Goal: Information Seeking & Learning: Learn about a topic

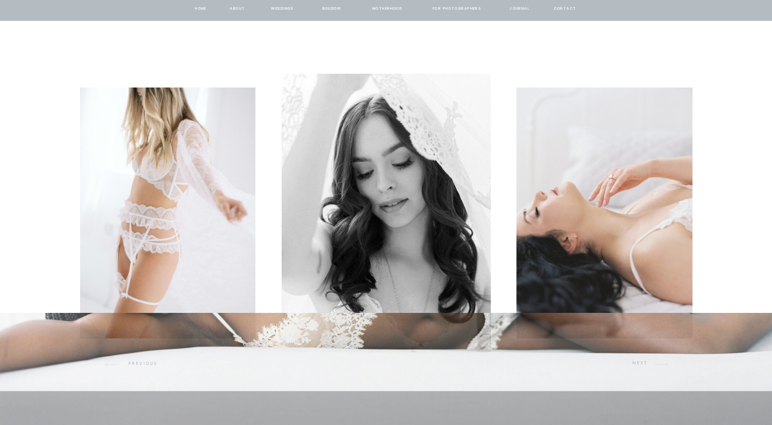
scroll to position [1428, 0]
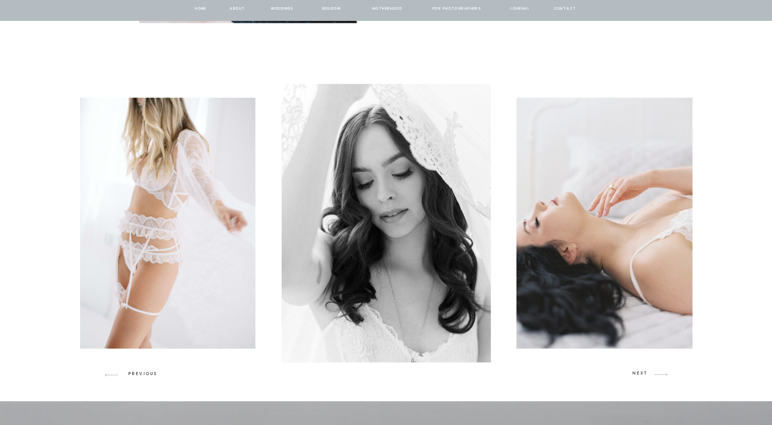
click at [646, 377] on p "NEXT" at bounding box center [641, 374] width 19 height 9
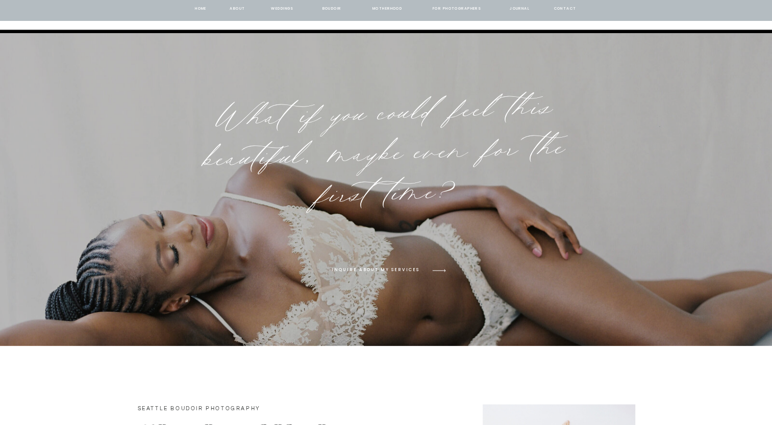
scroll to position [1443, 0]
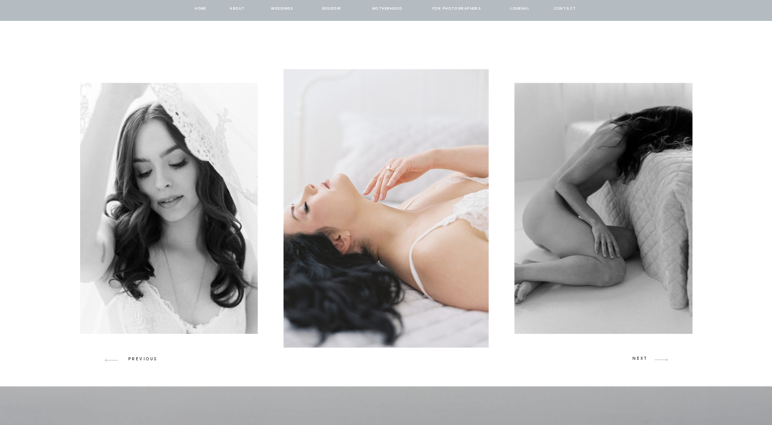
click at [643, 362] on p "NEXT" at bounding box center [641, 359] width 19 height 9
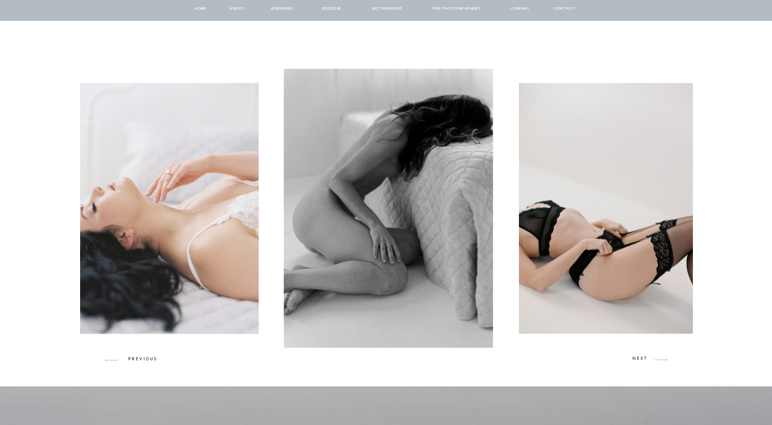
click at [643, 362] on p "NEXT" at bounding box center [641, 359] width 19 height 9
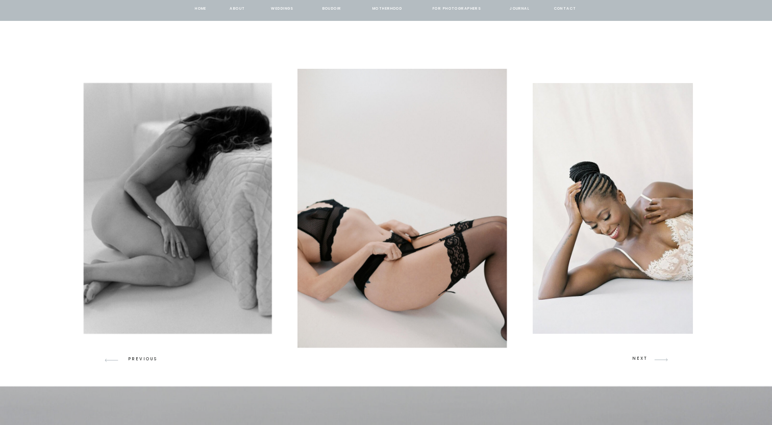
click at [643, 362] on p "NEXT" at bounding box center [641, 359] width 19 height 9
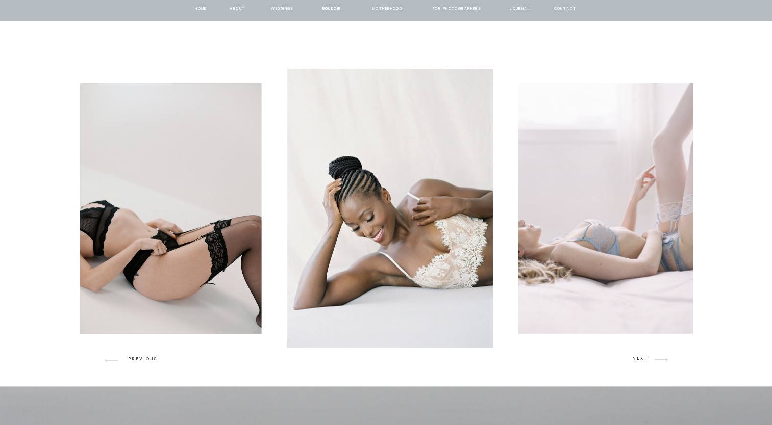
click at [643, 362] on p "NEXT" at bounding box center [641, 359] width 19 height 9
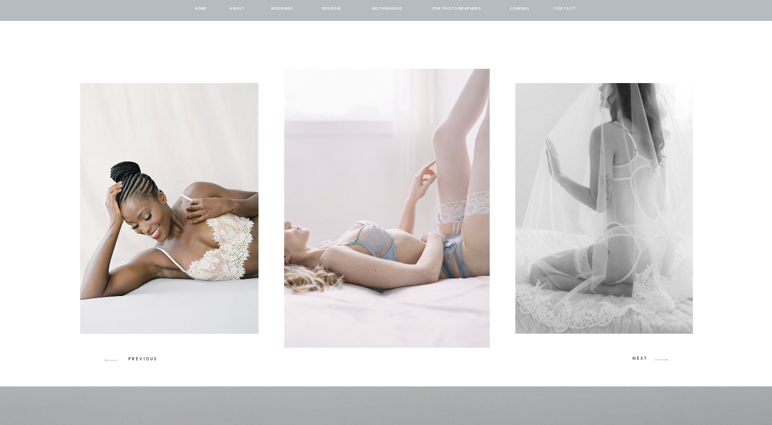
click at [643, 362] on p "NEXT" at bounding box center [641, 359] width 19 height 9
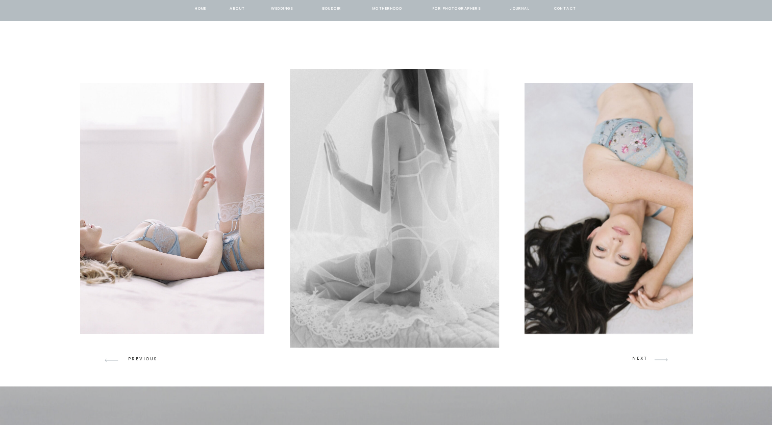
click at [643, 362] on p "NEXT" at bounding box center [641, 359] width 19 height 9
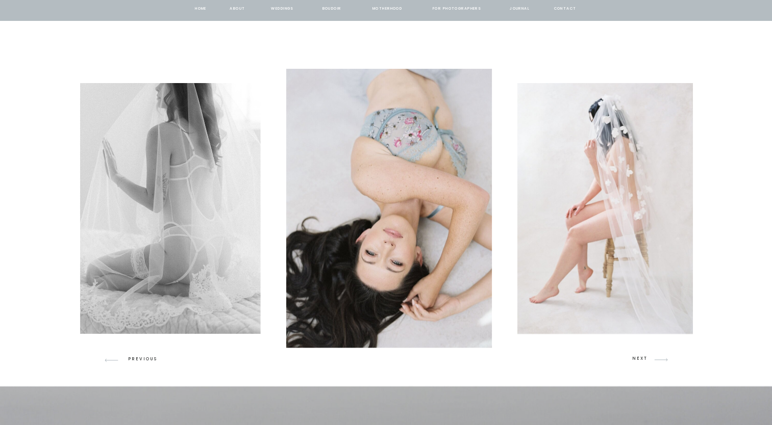
click at [643, 362] on p "NEXT" at bounding box center [641, 359] width 19 height 9
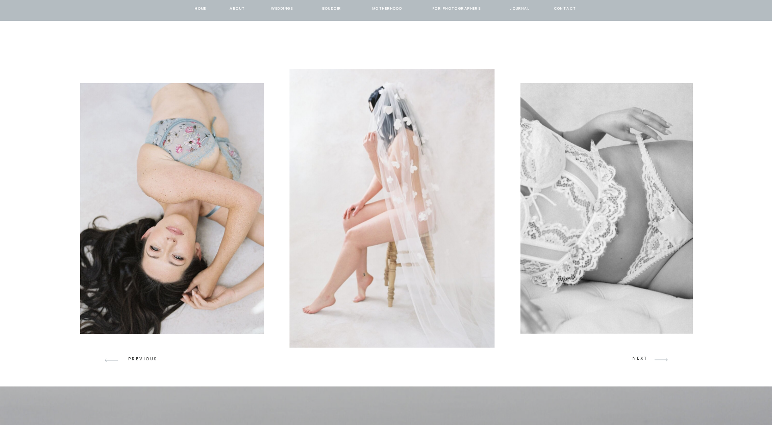
click at [643, 362] on p "NEXT" at bounding box center [641, 359] width 19 height 9
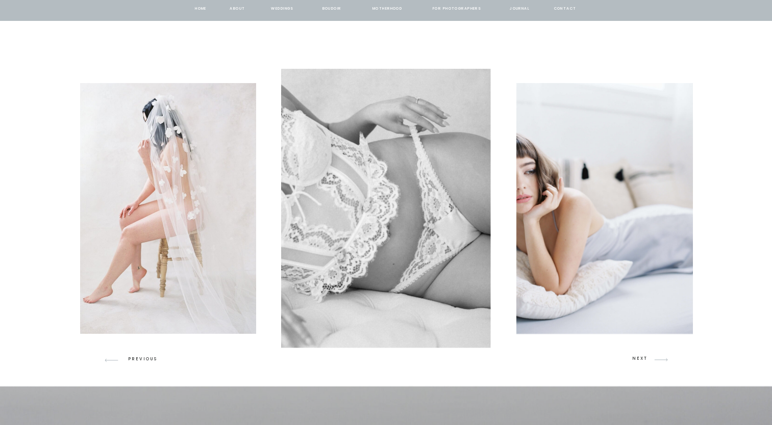
click at [643, 362] on p "NEXT" at bounding box center [641, 359] width 19 height 9
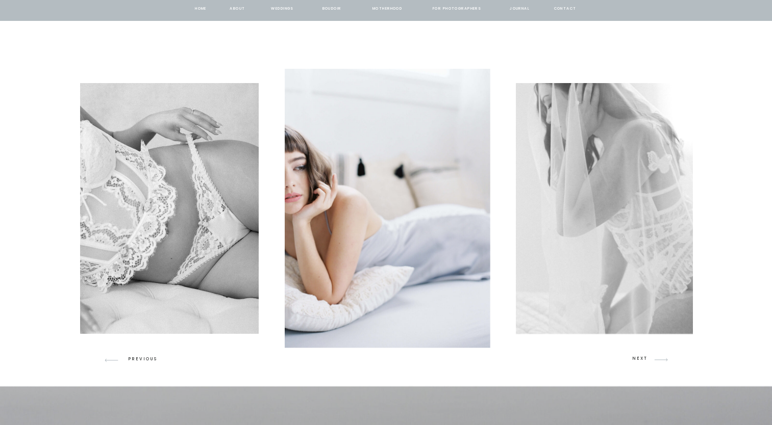
click at [643, 362] on p "NEXT" at bounding box center [641, 359] width 19 height 9
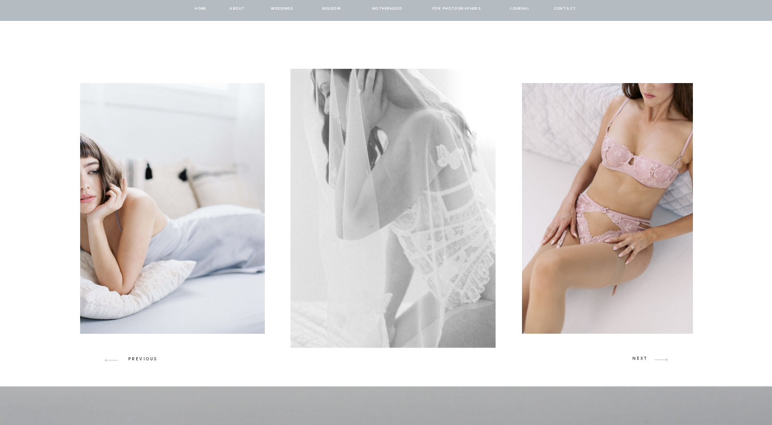
click at [643, 362] on p "NEXT" at bounding box center [641, 359] width 19 height 9
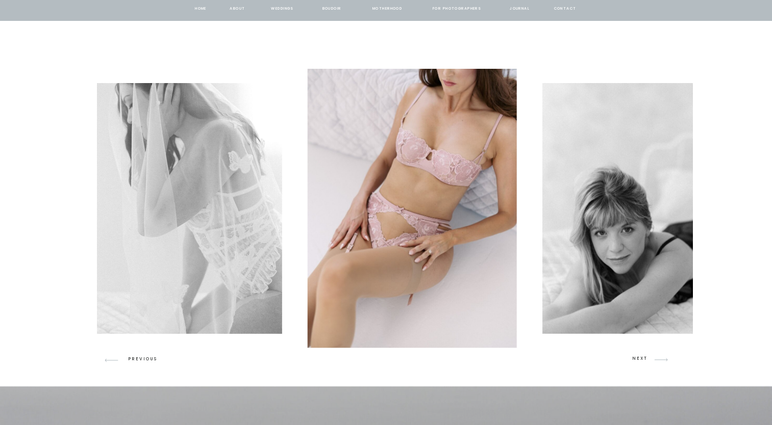
click at [643, 362] on p "NEXT" at bounding box center [641, 359] width 19 height 9
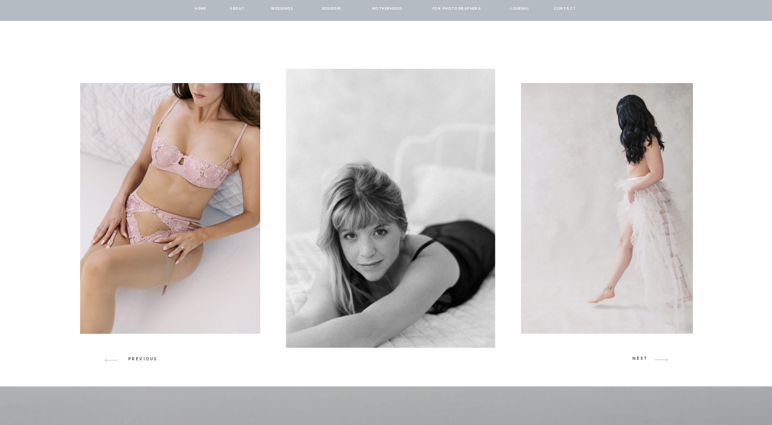
click at [643, 362] on p "NEXT" at bounding box center [641, 359] width 19 height 9
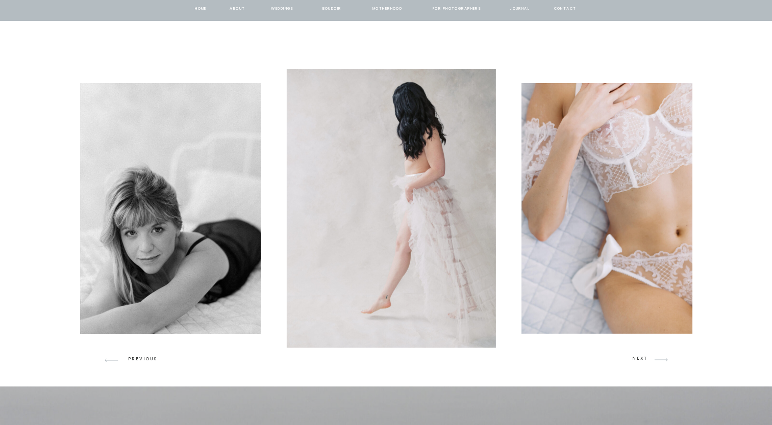
click at [643, 362] on p "NEXT" at bounding box center [641, 359] width 19 height 9
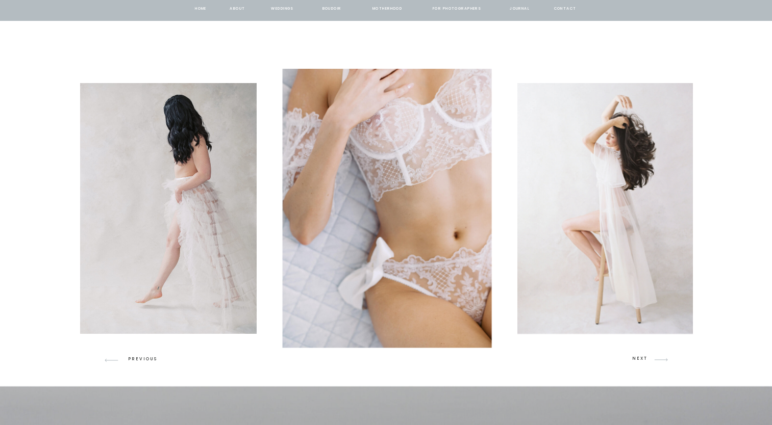
click at [643, 362] on p "NEXT" at bounding box center [641, 359] width 19 height 9
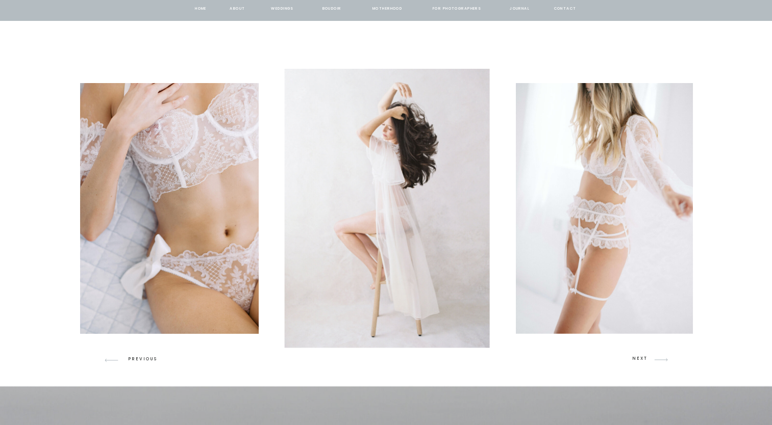
click at [643, 362] on p "NEXT" at bounding box center [641, 359] width 19 height 9
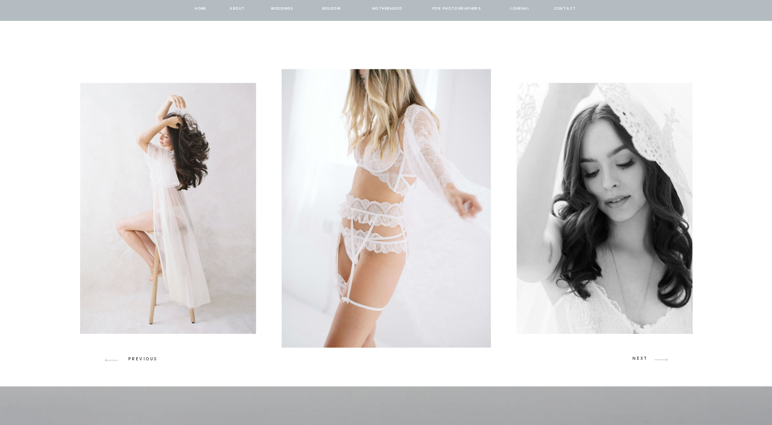
click at [643, 362] on p "NEXT" at bounding box center [641, 359] width 19 height 9
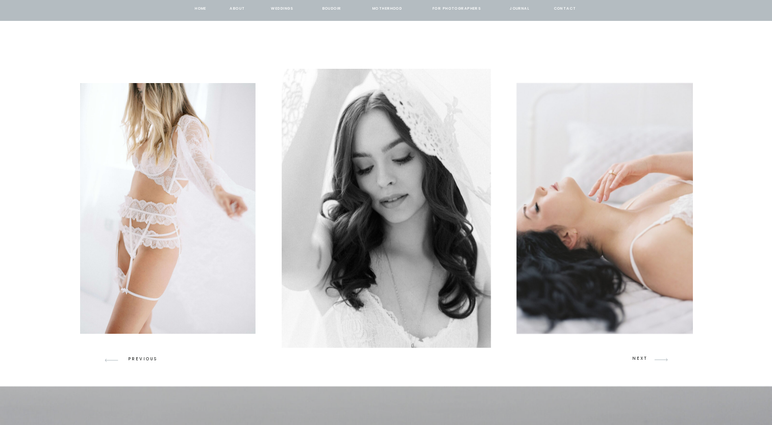
click at [643, 362] on p "NEXT" at bounding box center [641, 359] width 19 height 9
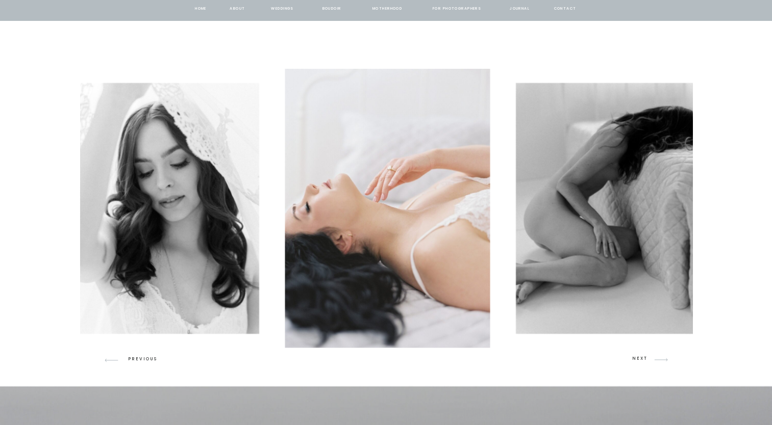
click at [643, 362] on p "NEXT" at bounding box center [641, 359] width 19 height 9
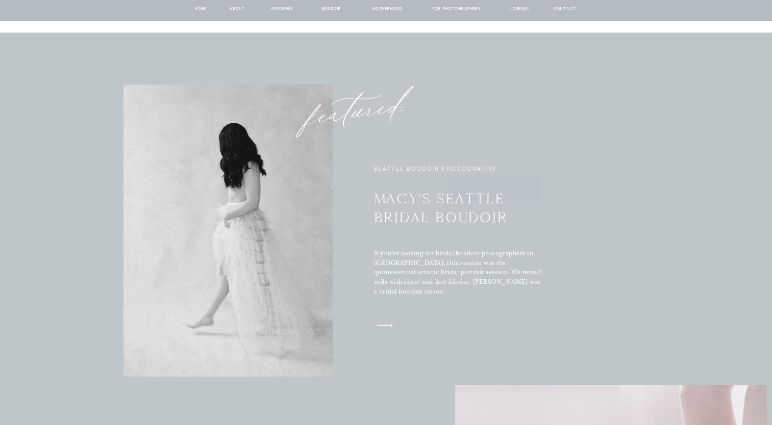
scroll to position [3329, 0]
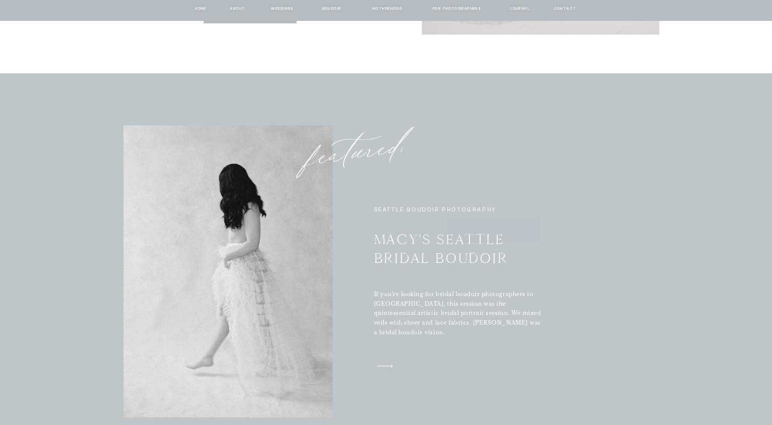
click at [431, 249] on h3 "Macy's Seattle Bridal Boudoir" at bounding box center [469, 253] width 190 height 46
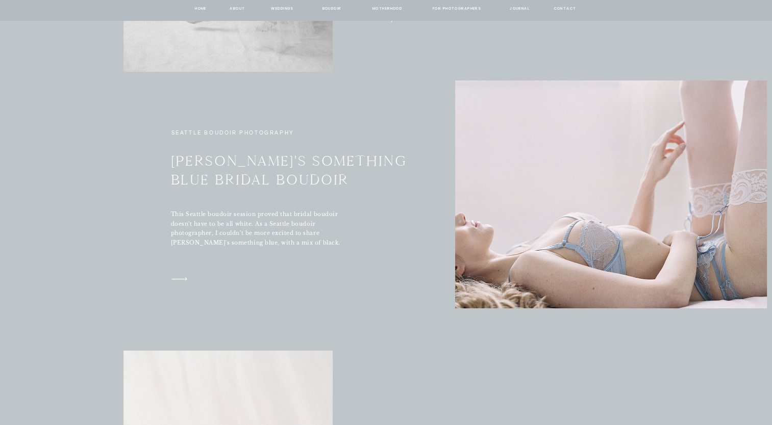
scroll to position [3686, 0]
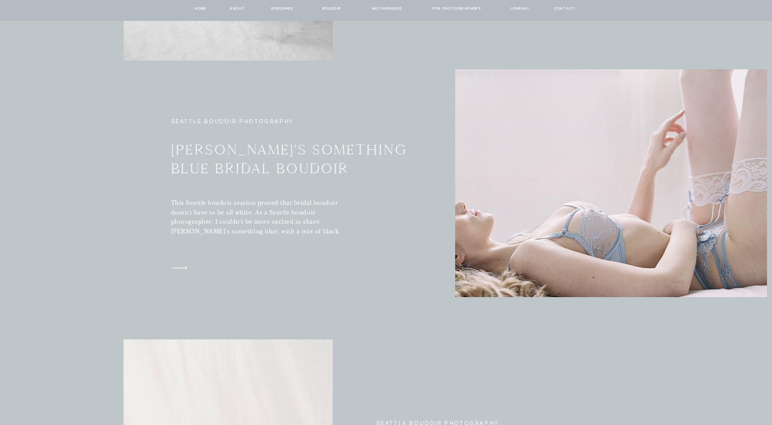
click at [273, 161] on h3 "[PERSON_NAME]'s Something Blue Bridal Boudoir" at bounding box center [294, 167] width 246 height 52
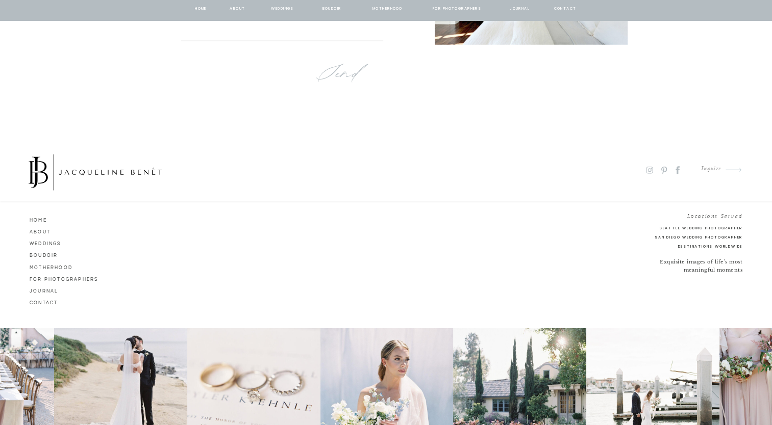
scroll to position [6717, 0]
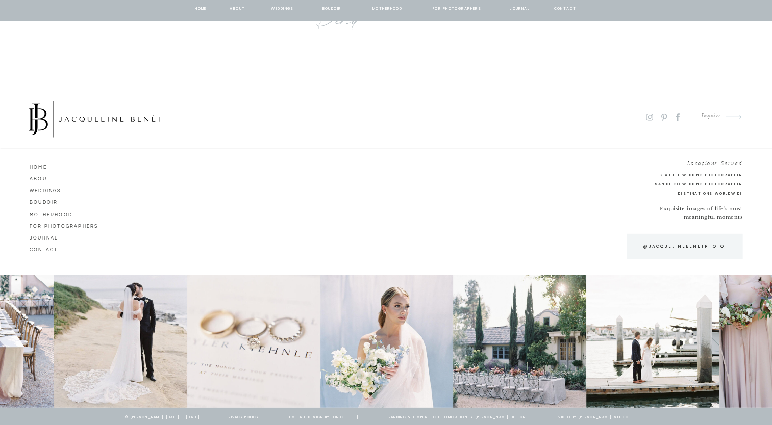
click at [52, 199] on nav "Boudoir" at bounding box center [59, 202] width 58 height 9
click at [333, 11] on nav "BOUDOIR" at bounding box center [331, 10] width 29 height 9
click at [37, 168] on nav "HOME" at bounding box center [59, 167] width 58 height 9
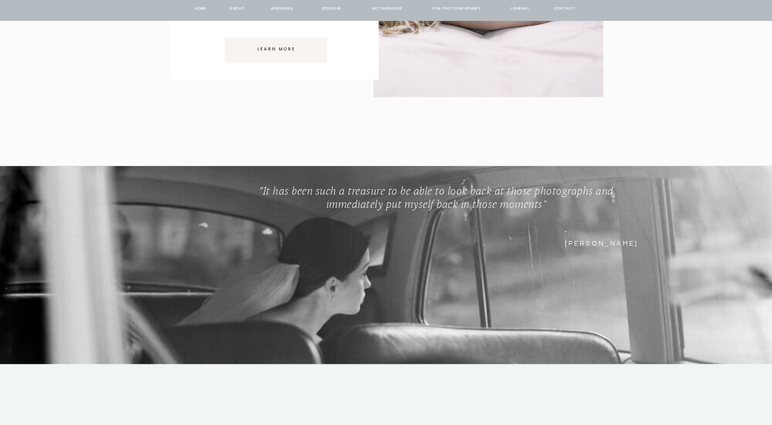
scroll to position [5813, 0]
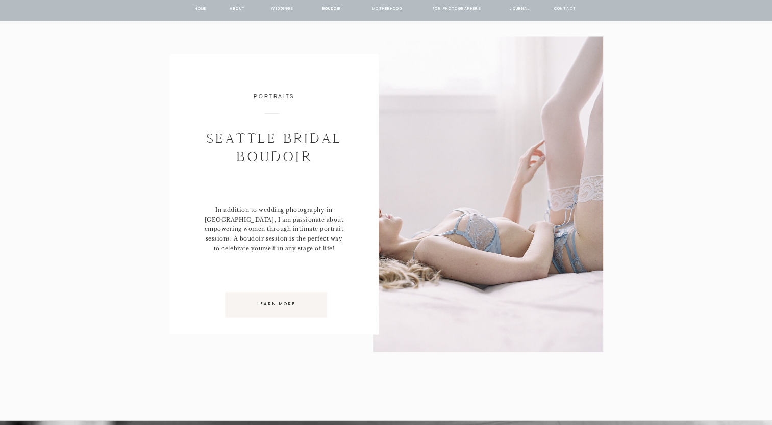
click at [277, 309] on p "Learn More" at bounding box center [275, 305] width 93 height 9
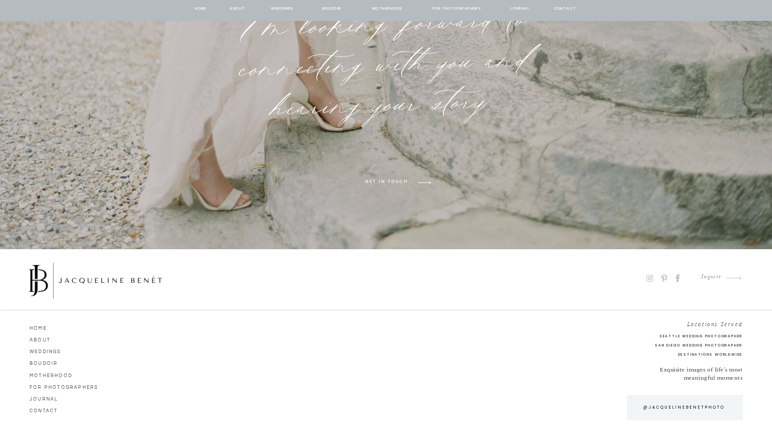
scroll to position [7913, 0]
